Goal: Task Accomplishment & Management: Complete application form

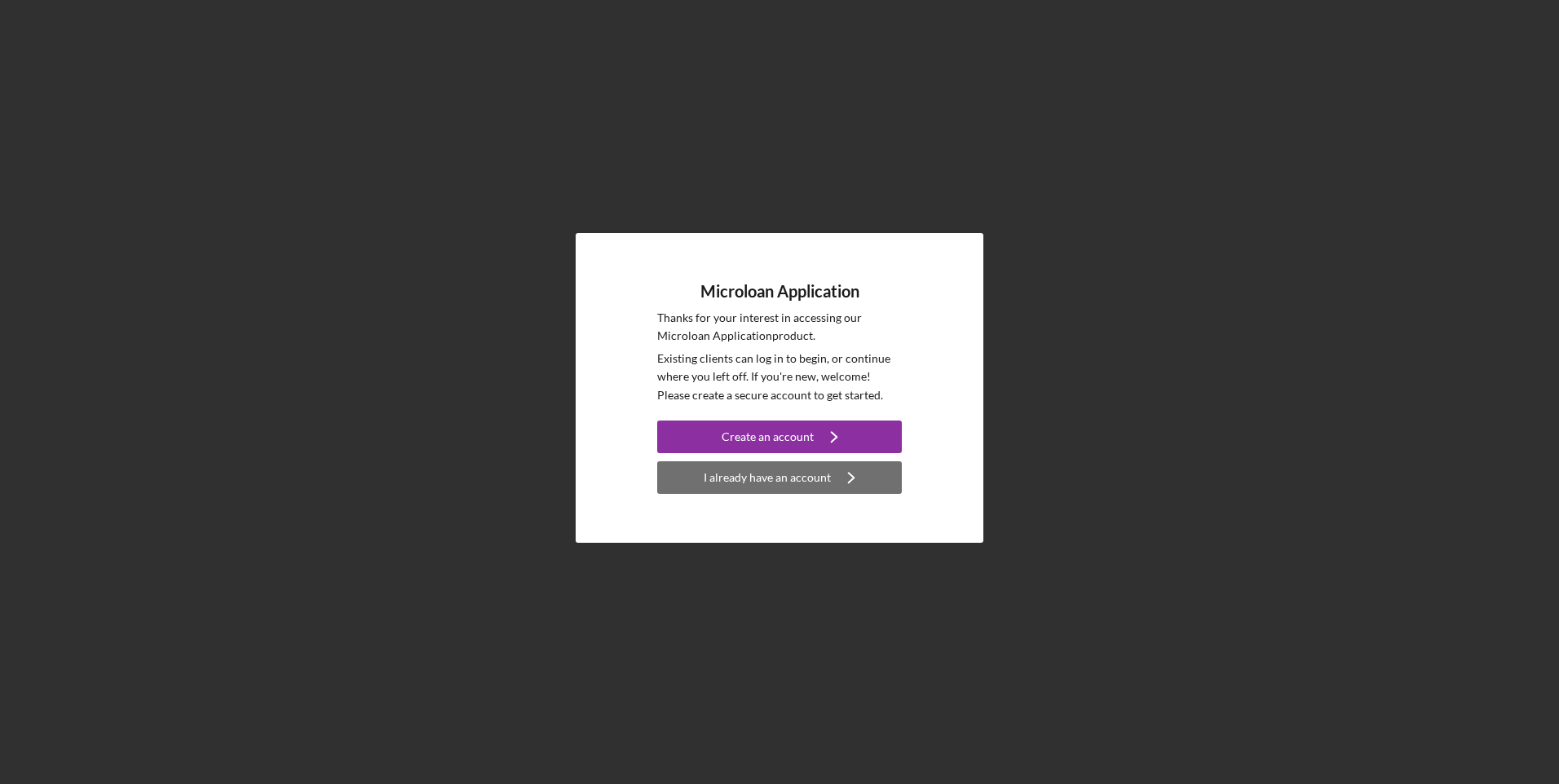
click at [774, 488] on div "I already have an account" at bounding box center [767, 478] width 127 height 32
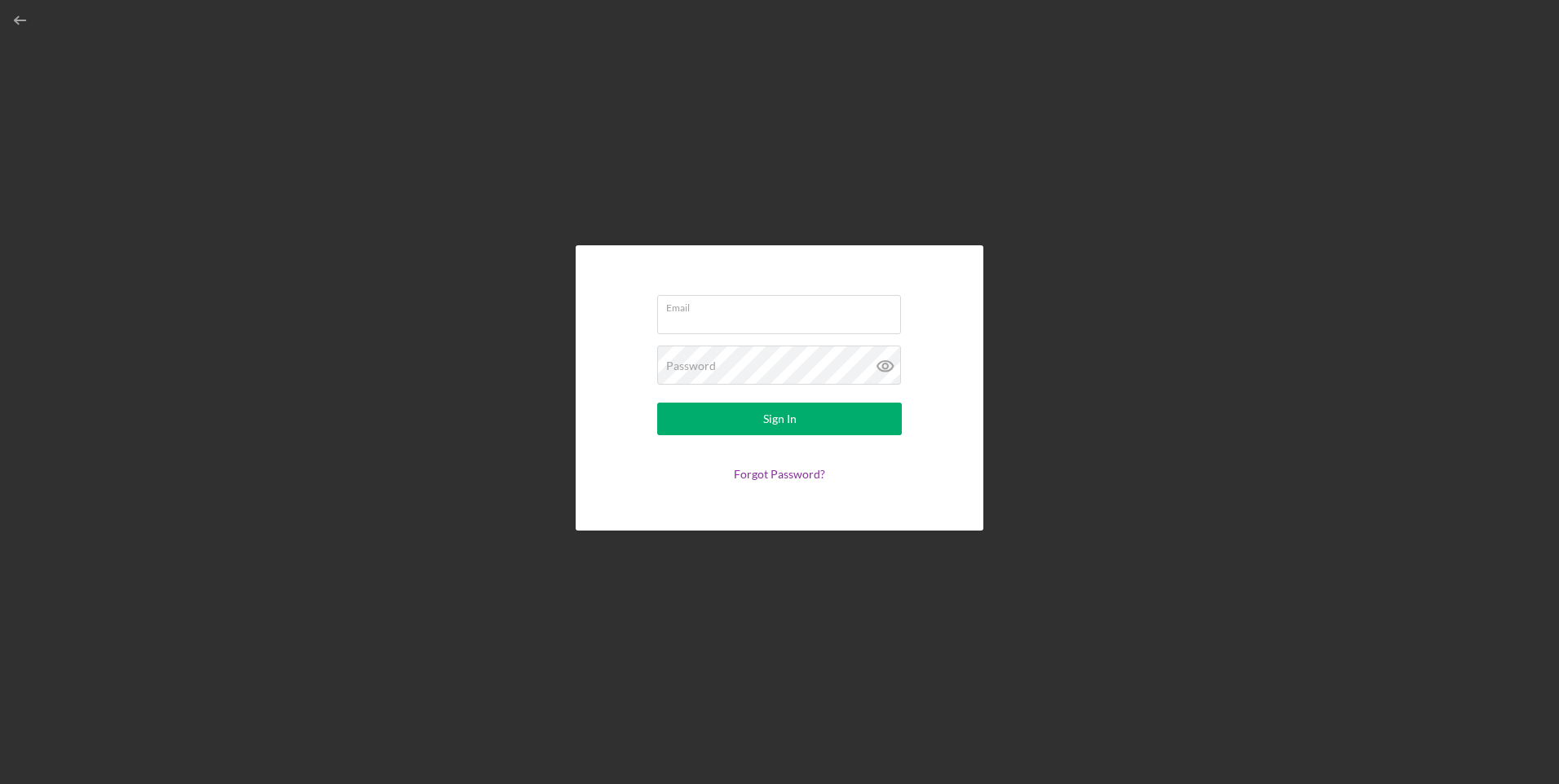
type input "[EMAIL_ADDRESS][DOMAIN_NAME]"
click at [774, 321] on input "[EMAIL_ADDRESS][DOMAIN_NAME]" at bounding box center [780, 314] width 244 height 39
click at [753, 424] on button "Sign In" at bounding box center [780, 419] width 245 height 32
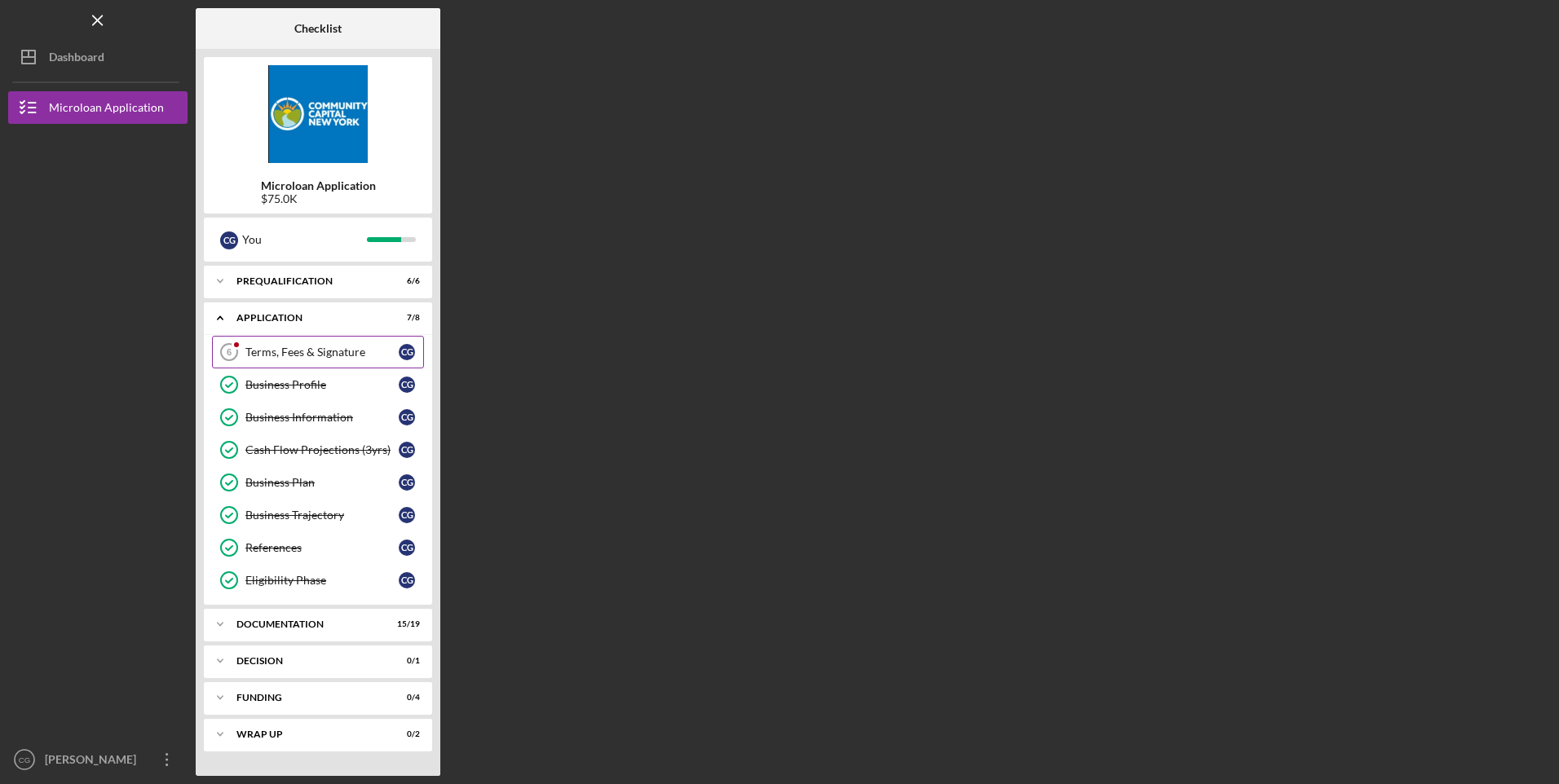
click at [326, 352] on div "Terms, Fees & Signature" at bounding box center [322, 353] width 153 height 13
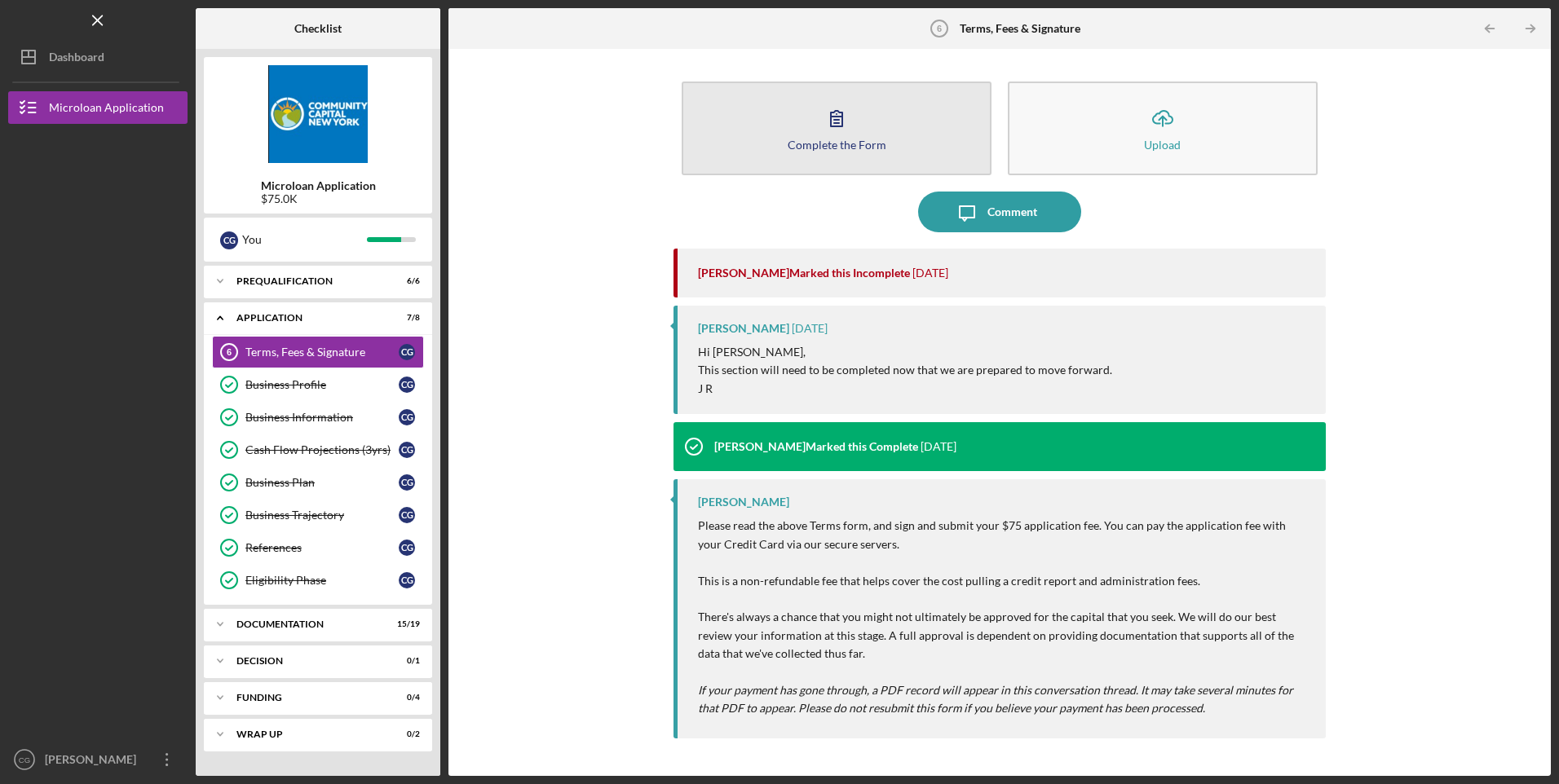
click at [774, 131] on icon "button" at bounding box center [836, 117] width 41 height 41
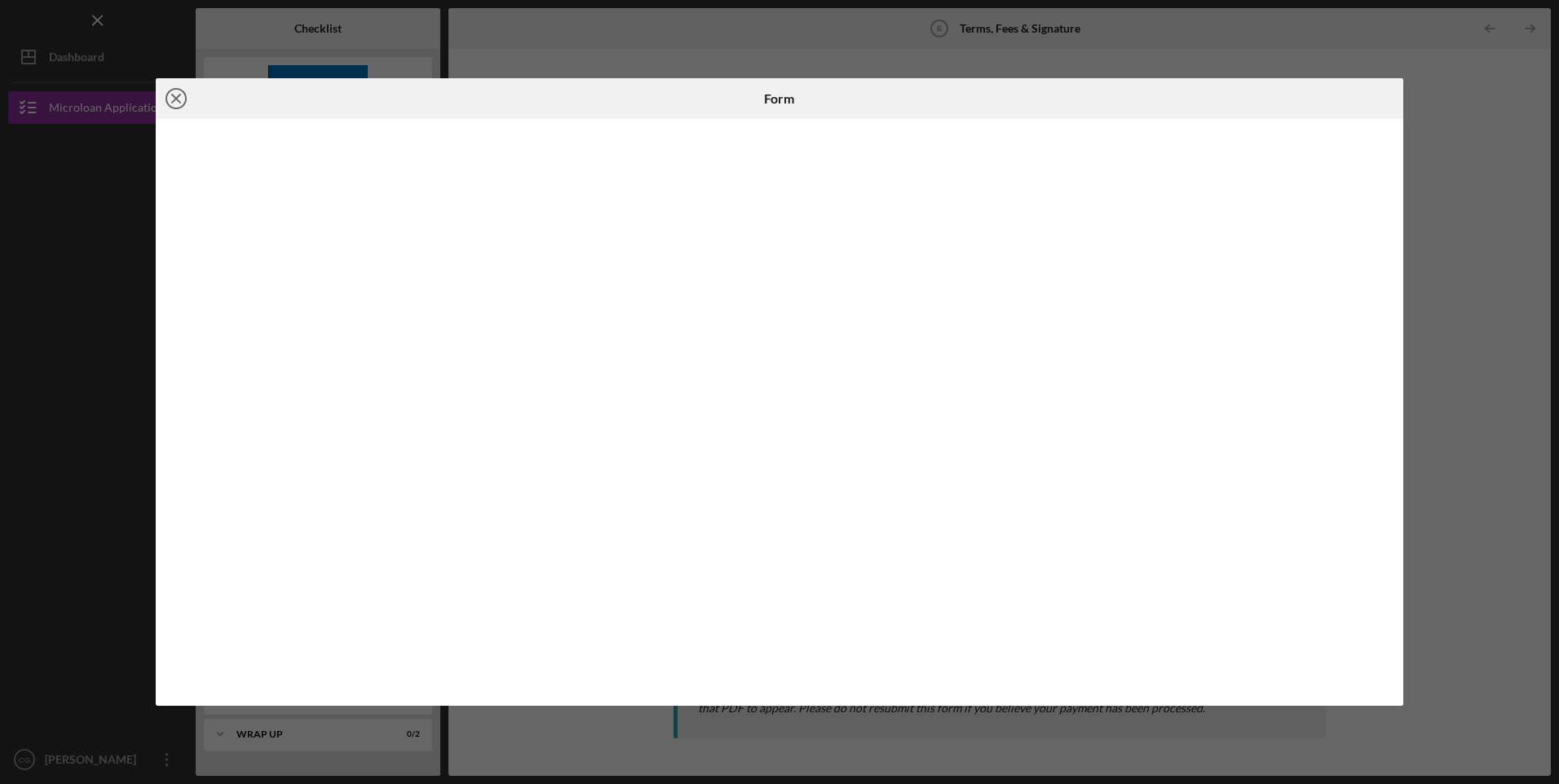
click at [178, 103] on icon "Icon/Close" at bounding box center [176, 98] width 41 height 41
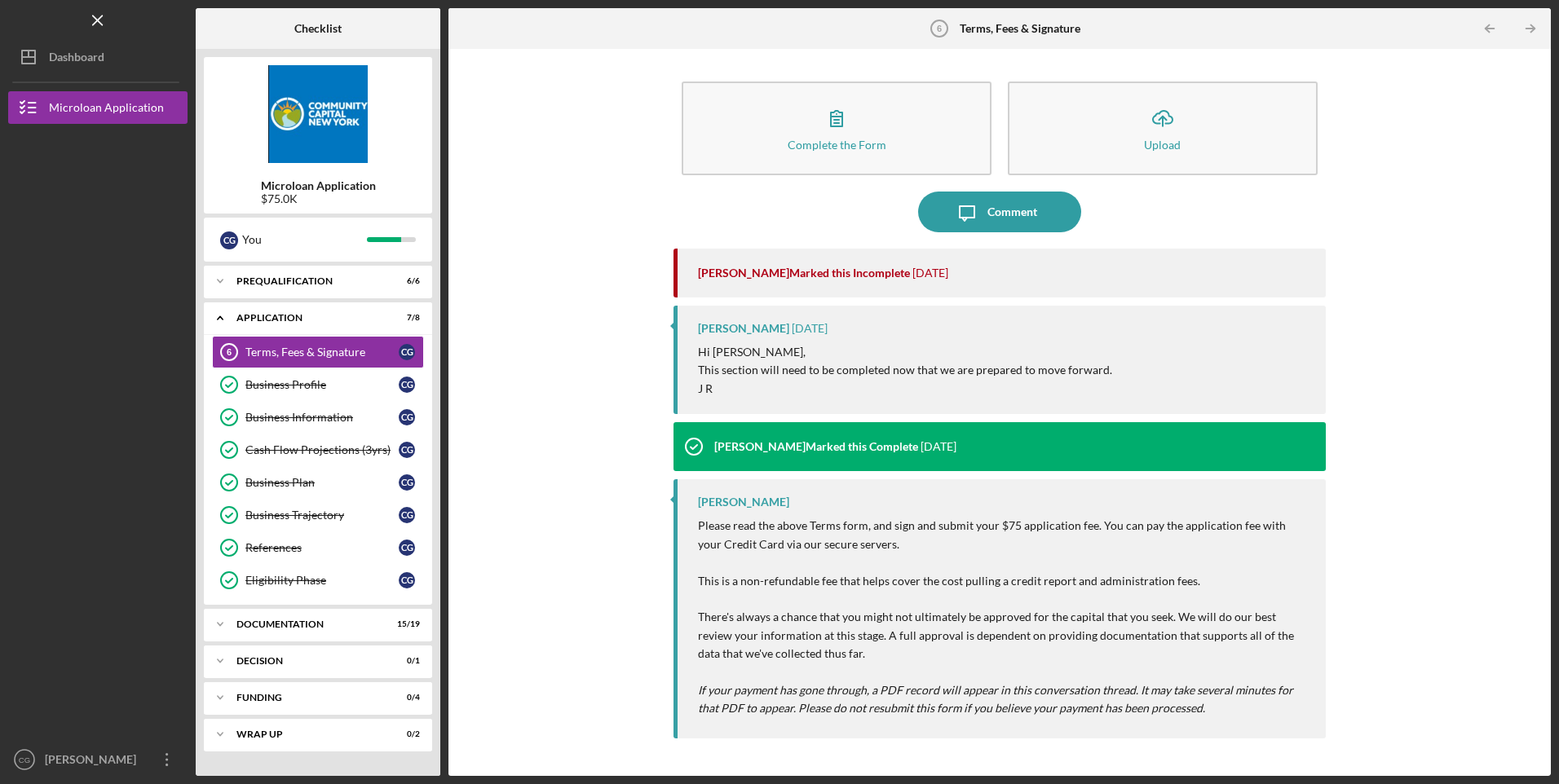
click at [774, 444] on div "Complete the Form Form Icon/Upload Upload Icon/Message Comment [PERSON_NAME] Ma…" at bounding box center [1000, 412] width 1086 height 711
click at [168, 754] on icon "button" at bounding box center [166, 760] width 3 height 13
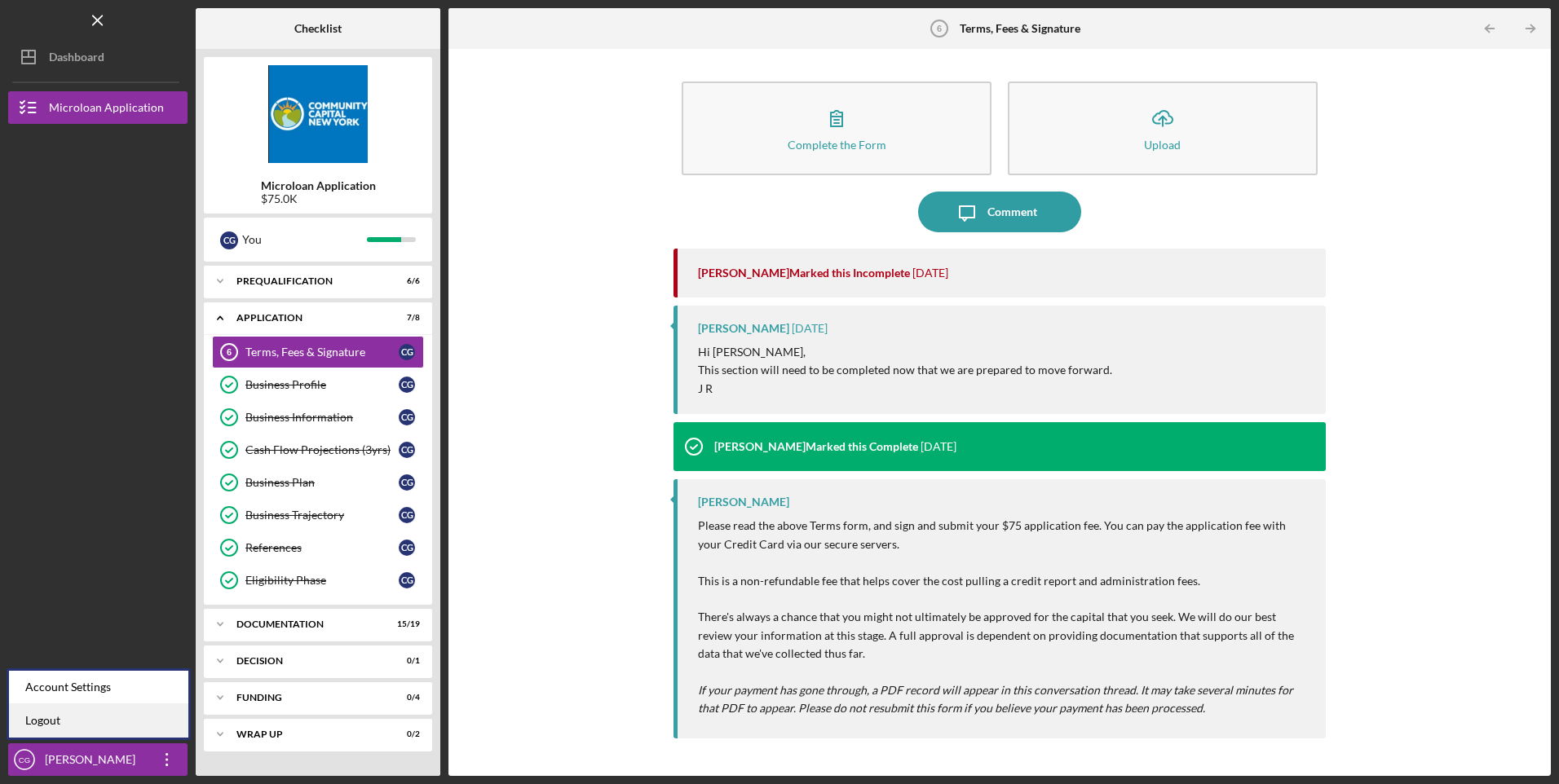
click at [84, 723] on link "Logout" at bounding box center [98, 721] width 180 height 33
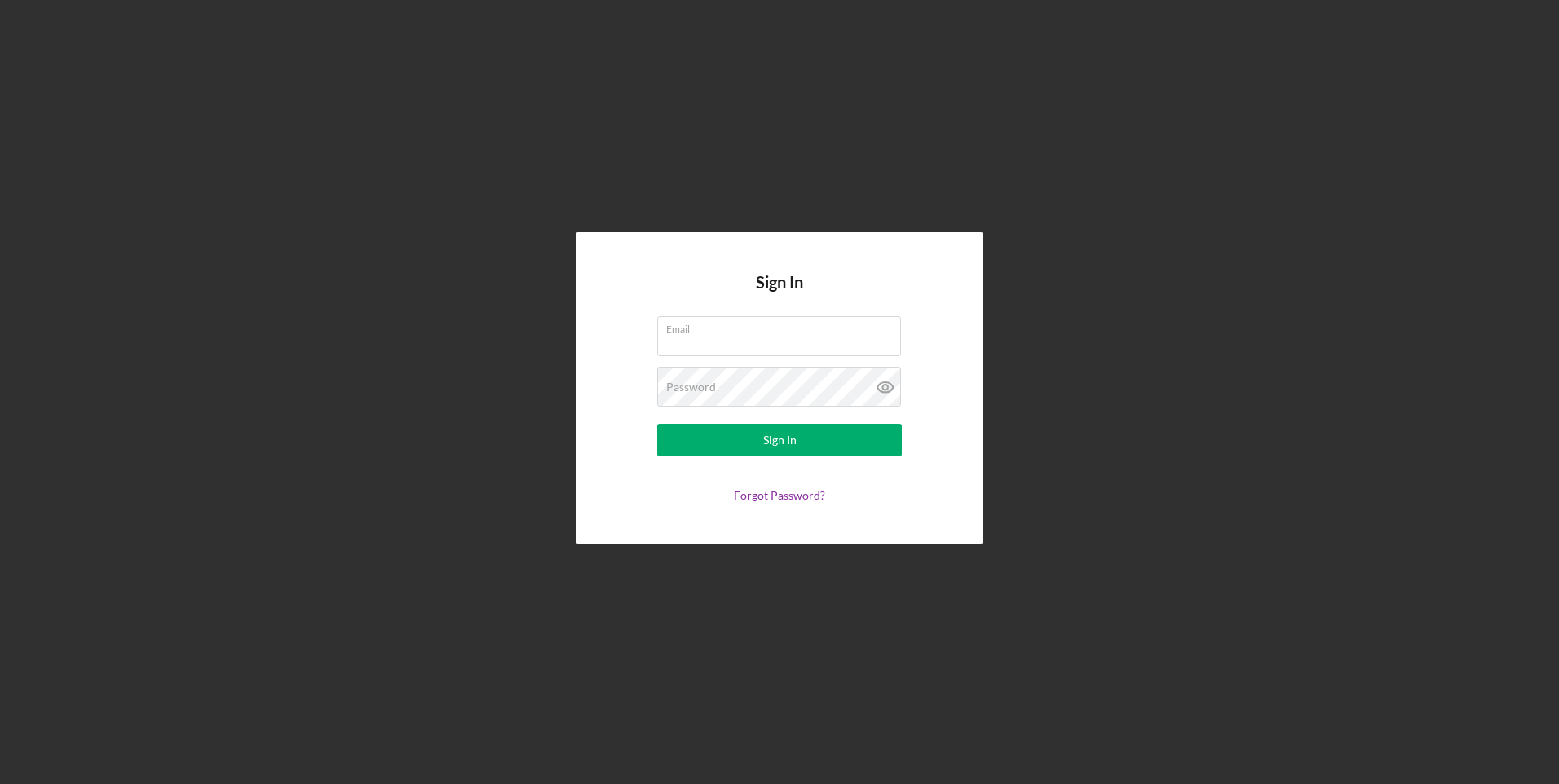
type input "[EMAIL_ADDRESS][DOMAIN_NAME]"
